Goal: Find specific page/section: Find specific page/section

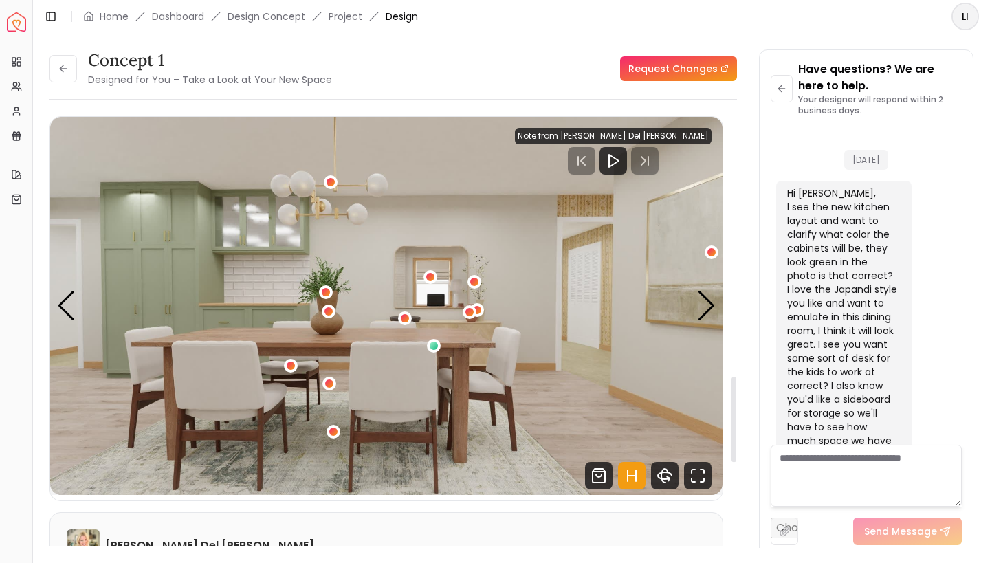
scroll to position [1872, 0]
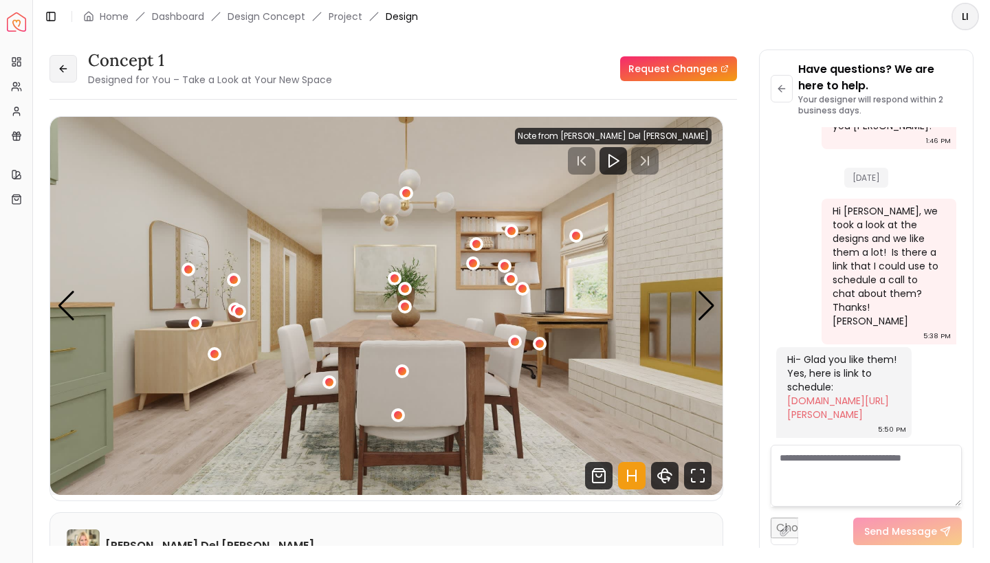
click at [65, 74] on icon at bounding box center [63, 68] width 11 height 11
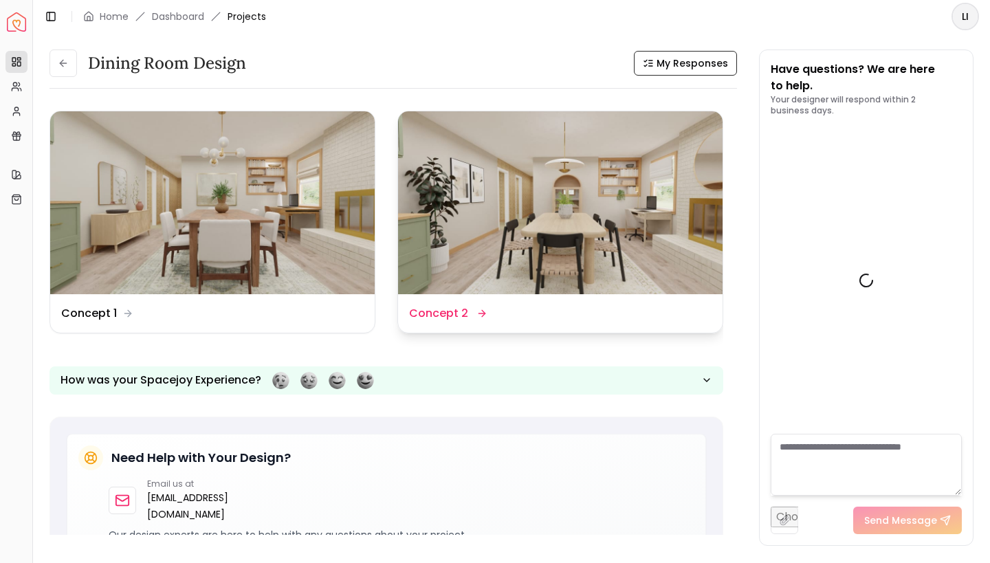
scroll to position [1883, 0]
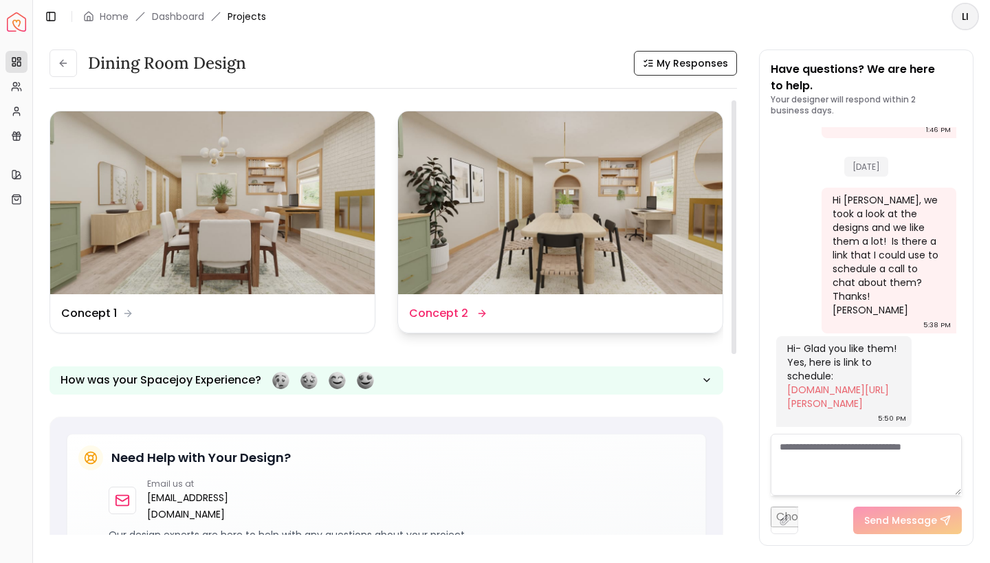
click at [527, 228] on img at bounding box center [560, 202] width 325 height 183
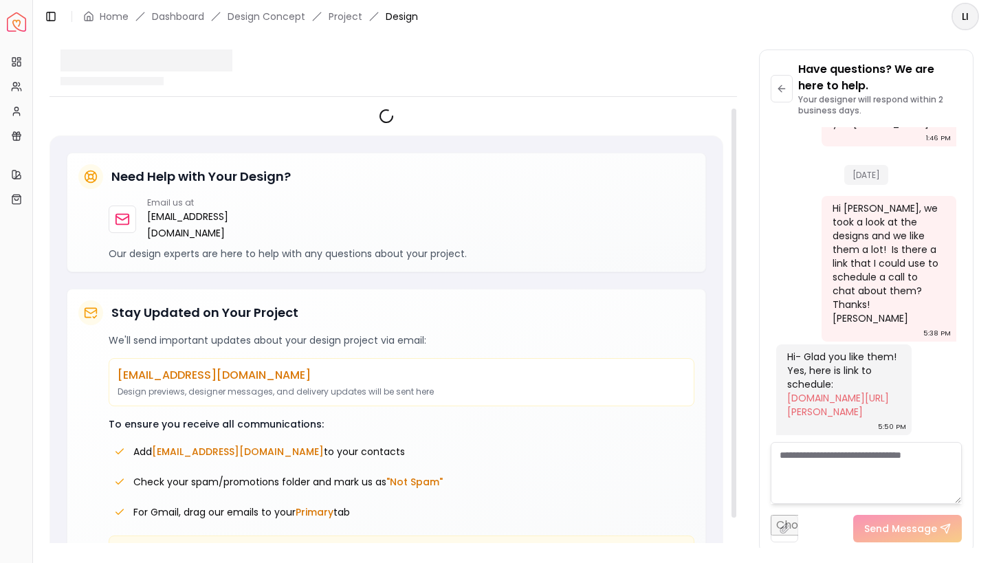
scroll to position [1872, 0]
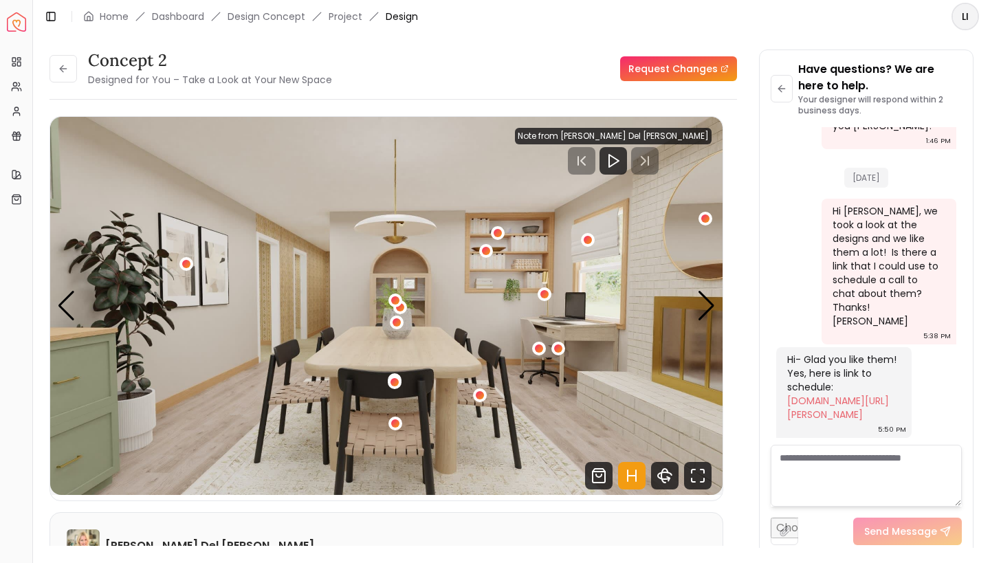
click at [689, 23] on header "Toggle Sidebar Home Dashboard Design Concept Project Design LI" at bounding box center [511, 16] width 957 height 33
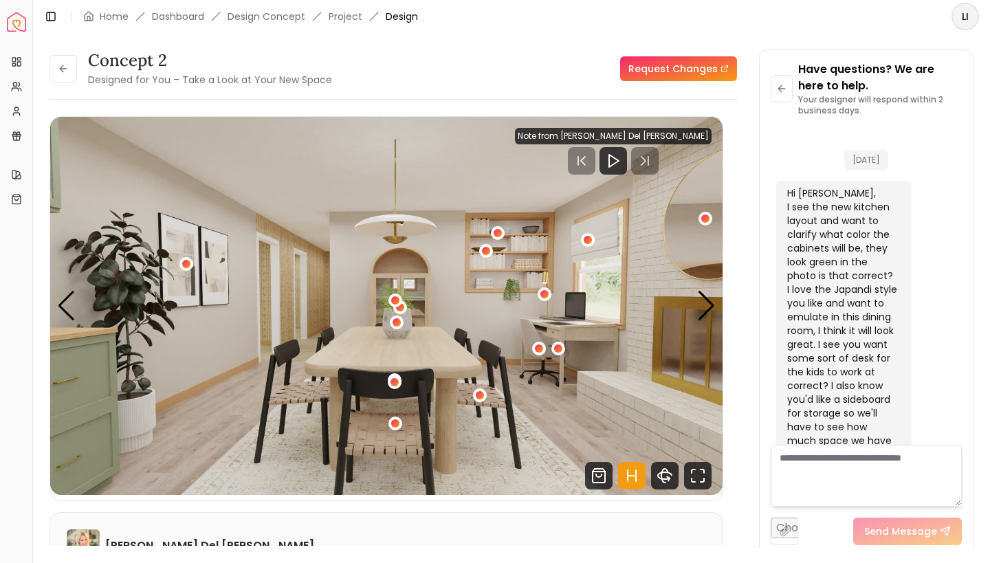
scroll to position [1872, 0]
